Goal: Obtain resource: Download file/media

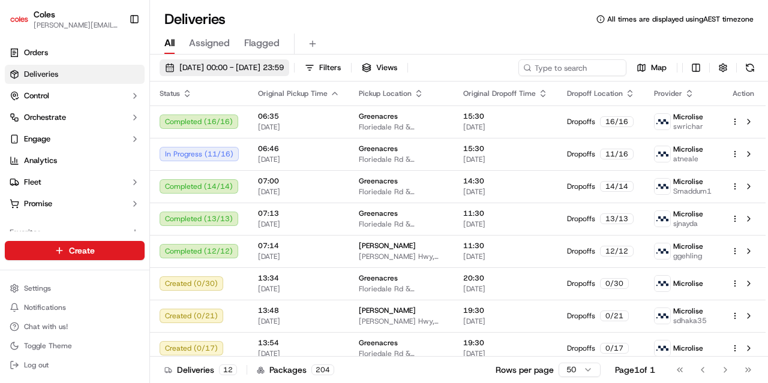
click at [267, 72] on span "[DATE] 00:00 - [DATE] 23:59" at bounding box center [231, 67] width 104 height 11
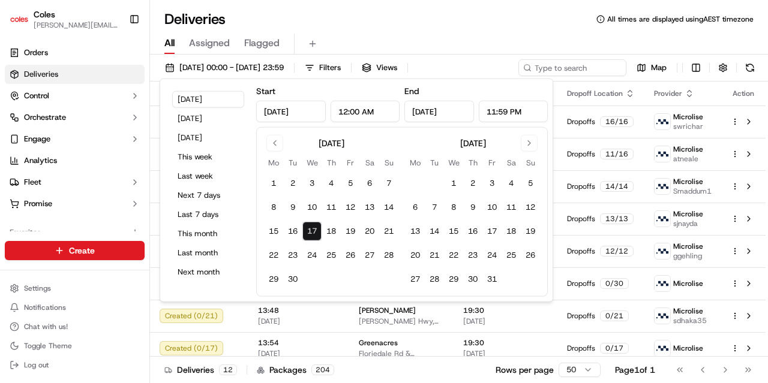
click at [434, 34] on div "All Assigned Flagged" at bounding box center [459, 44] width 618 height 21
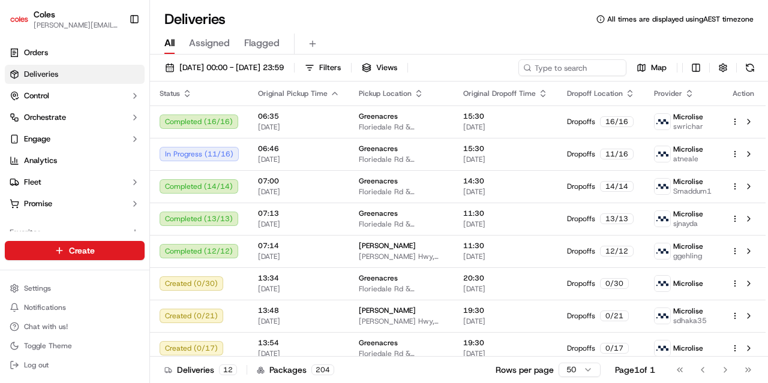
drag, startPoint x: 370, startPoint y: 71, endPoint x: 370, endPoint y: 30, distance: 41.4
click at [341, 71] on span "Filters" at bounding box center [330, 67] width 22 height 11
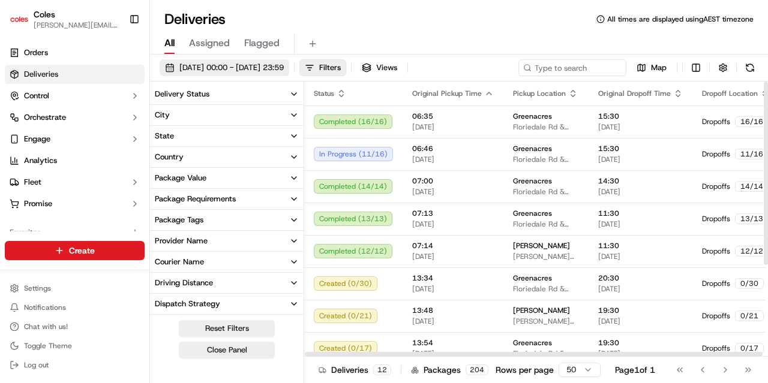
click at [284, 67] on span "[DATE] 00:00 - [DATE] 23:59" at bounding box center [231, 67] width 104 height 11
click at [284, 70] on span "[DATE] 00:00 - [DATE] 23:59" at bounding box center [231, 67] width 104 height 11
click at [341, 68] on span "Filters" at bounding box center [330, 67] width 22 height 11
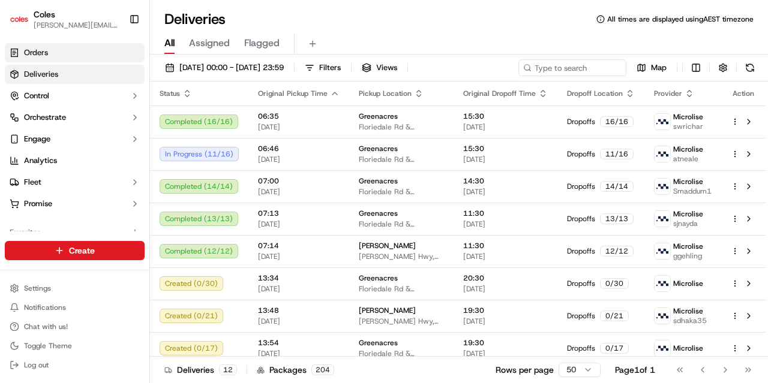
click at [86, 53] on link "Orders" at bounding box center [75, 52] width 140 height 19
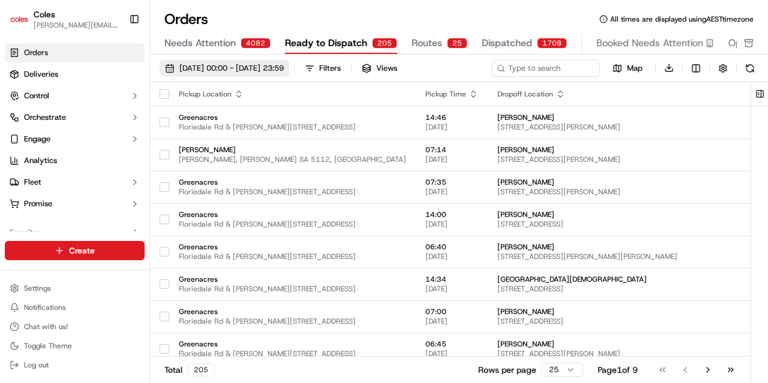
click at [253, 70] on span "[DATE] 00:00 - [DATE] 23:59" at bounding box center [231, 68] width 104 height 11
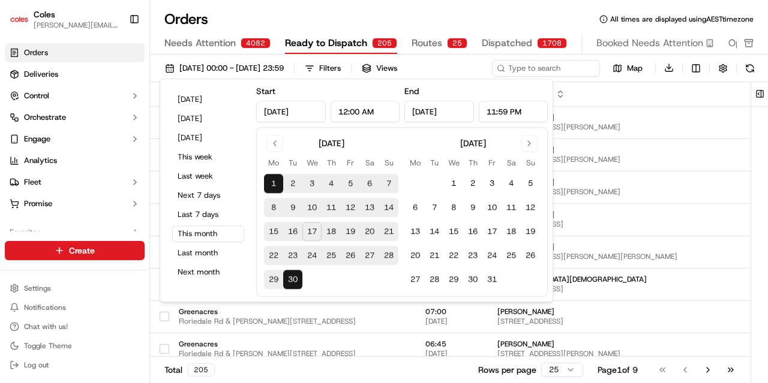
click at [328, 230] on button "18" at bounding box center [331, 232] width 19 height 19
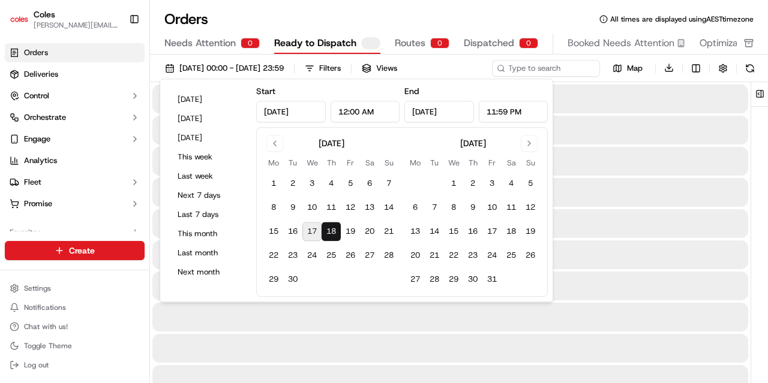
type input "[DATE]"
click at [329, 230] on button "18" at bounding box center [331, 232] width 19 height 19
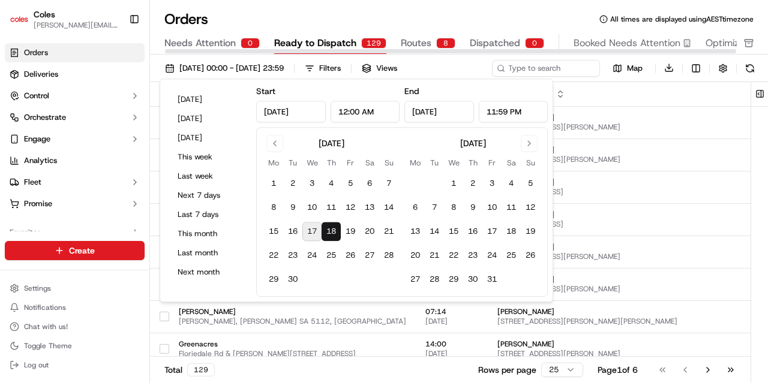
click at [372, 15] on div "Orders All times are displayed using AEST timezone" at bounding box center [459, 19] width 618 height 19
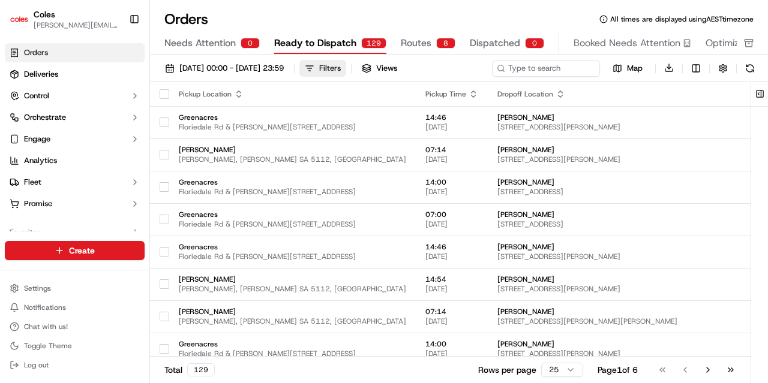
click at [346, 65] on button "Filters" at bounding box center [322, 68] width 47 height 17
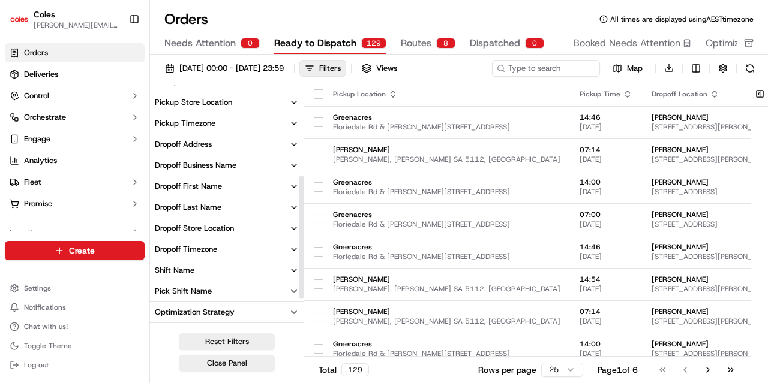
scroll to position [239, 0]
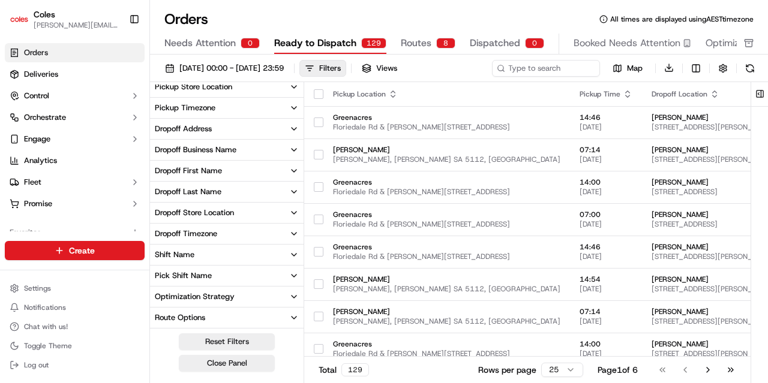
click at [216, 275] on button "Pick Shift Name" at bounding box center [227, 276] width 154 height 20
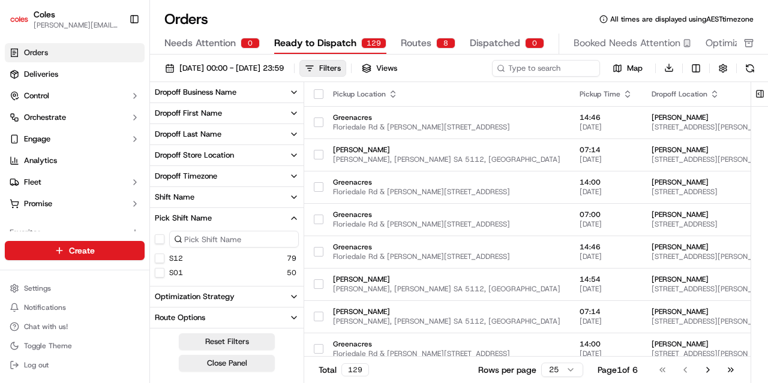
click at [160, 258] on button "S12" at bounding box center [160, 259] width 10 height 10
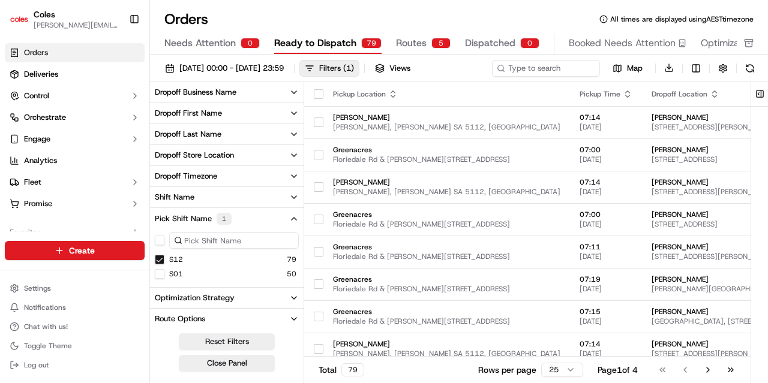
click at [564, 367] on html "Coles [EMAIL_ADDRESS][PERSON_NAME][DOMAIN_NAME] Toggle Sidebar Orders Deliverie…" at bounding box center [384, 191] width 768 height 383
click at [696, 70] on html "Coles [EMAIL_ADDRESS][PERSON_NAME][DOMAIN_NAME] Toggle Sidebar Orders Deliverie…" at bounding box center [384, 191] width 768 height 383
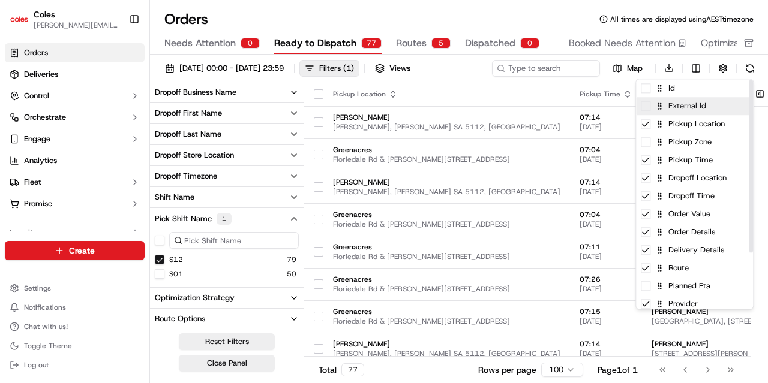
click at [647, 113] on div "External Id" at bounding box center [694, 106] width 117 height 18
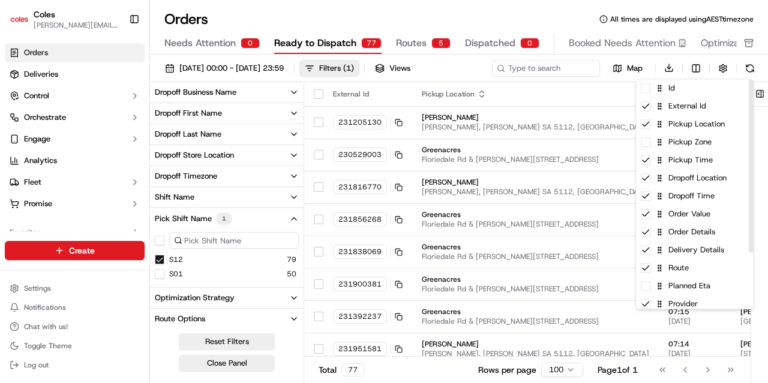
click at [571, 15] on html "Coles [EMAIL_ADDRESS][PERSON_NAME][DOMAIN_NAME] Toggle Sidebar Orders Deliverie…" at bounding box center [384, 191] width 768 height 383
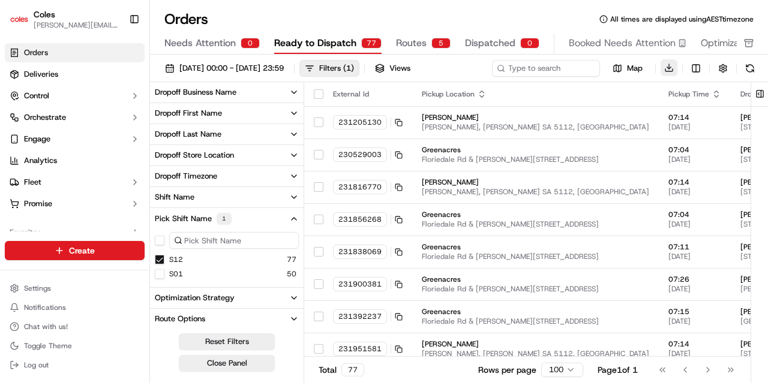
drag, startPoint x: 317, startPoint y: 92, endPoint x: 669, endPoint y: 70, distance: 352.9
click at [317, 92] on button "button" at bounding box center [319, 94] width 10 height 10
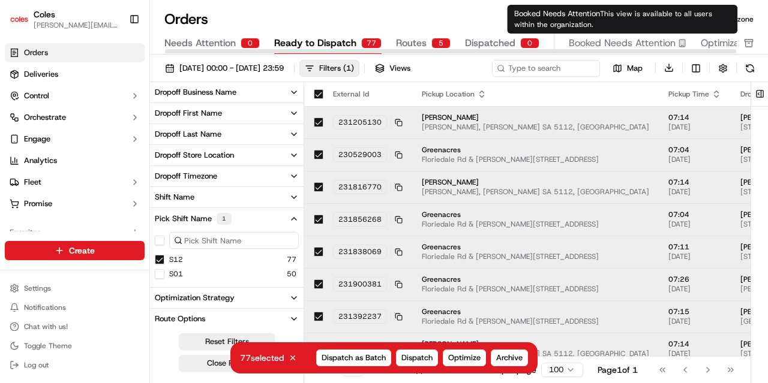
click at [665, 68] on button "Download" at bounding box center [669, 67] width 17 height 17
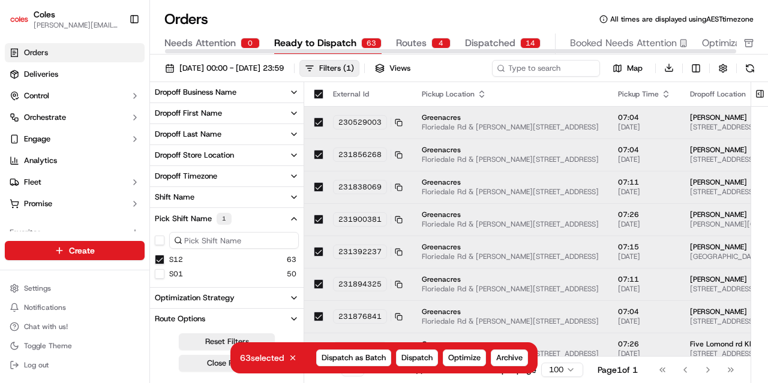
click at [343, 13] on div "Orders All times are displayed using AEST timezone" at bounding box center [459, 19] width 618 height 19
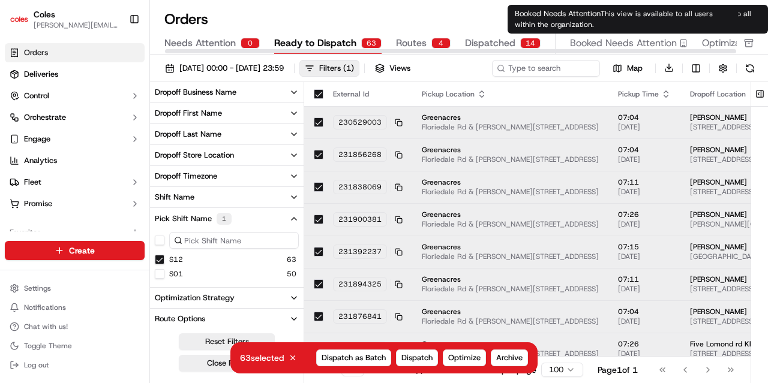
click at [752, 69] on button at bounding box center [750, 68] width 17 height 17
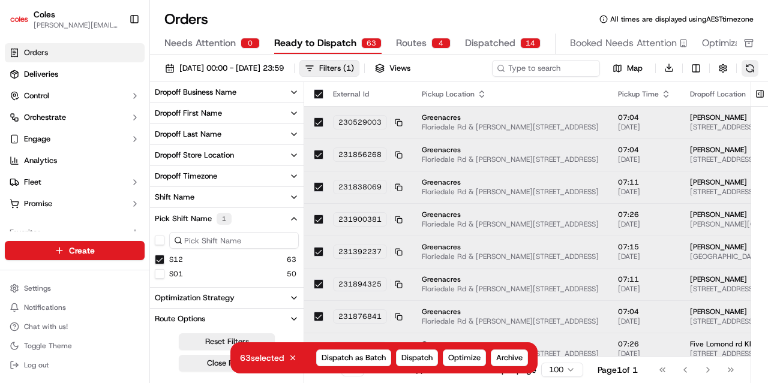
click at [751, 71] on button at bounding box center [750, 68] width 17 height 17
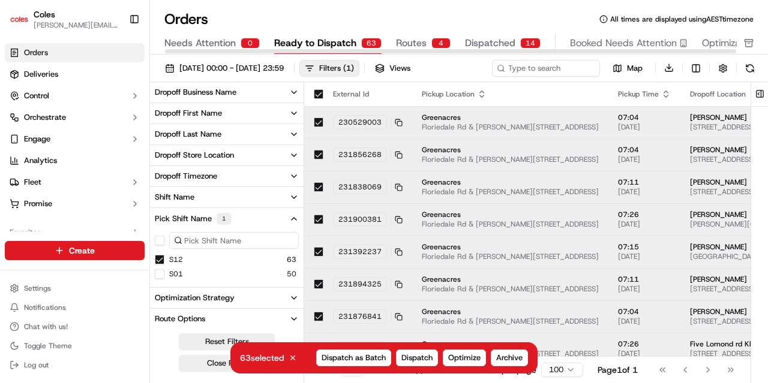
click at [511, 41] on button "Dispatched 14" at bounding box center [503, 44] width 76 height 20
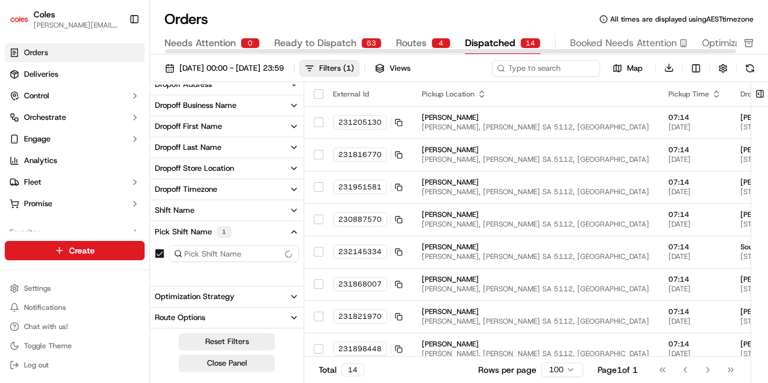
scroll to position [283, 0]
click at [748, 70] on button at bounding box center [750, 68] width 17 height 17
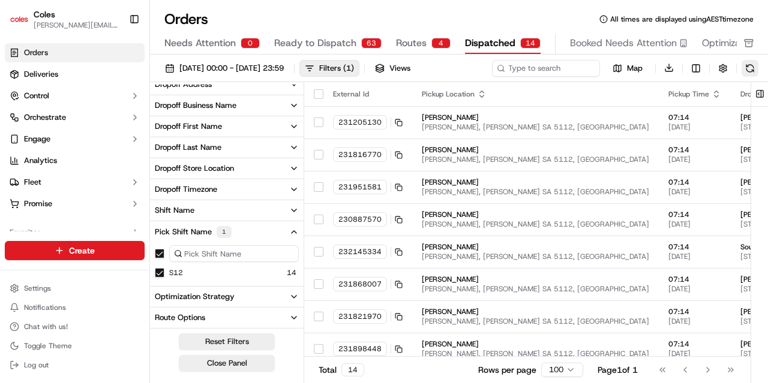
click at [748, 70] on button at bounding box center [750, 68] width 17 height 17
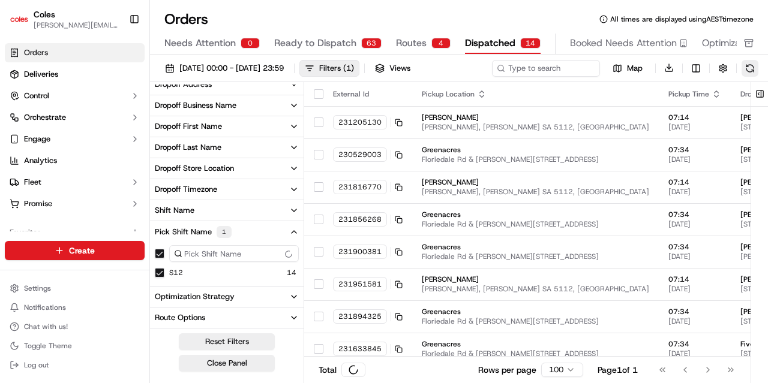
click at [748, 71] on button at bounding box center [750, 68] width 17 height 17
